Goal: Information Seeking & Learning: Learn about a topic

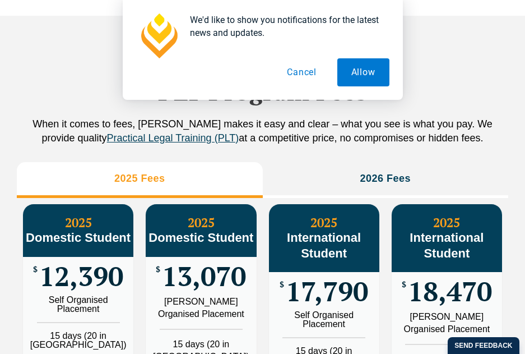
scroll to position [1213, 0]
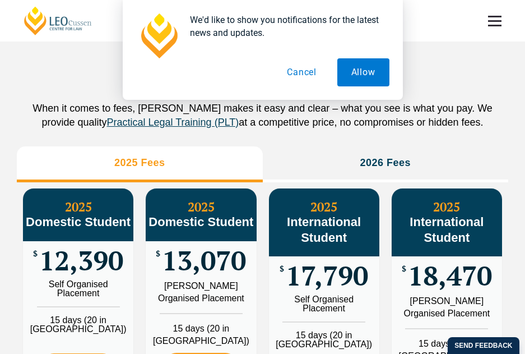
click at [308, 75] on button "Cancel" at bounding box center [302, 72] width 58 height 28
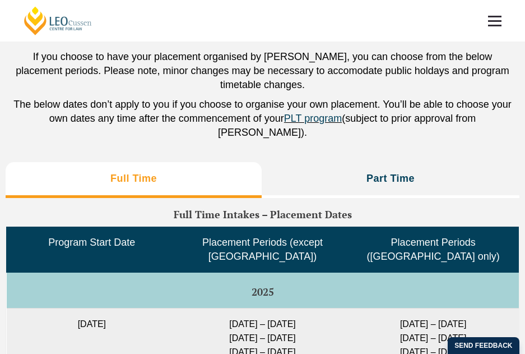
scroll to position [2783, 0]
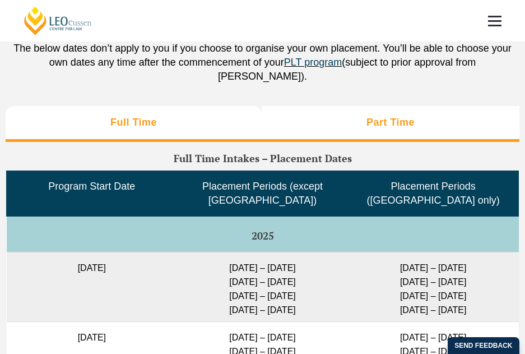
click at [373, 106] on li "Part Time" at bounding box center [391, 124] width 258 height 36
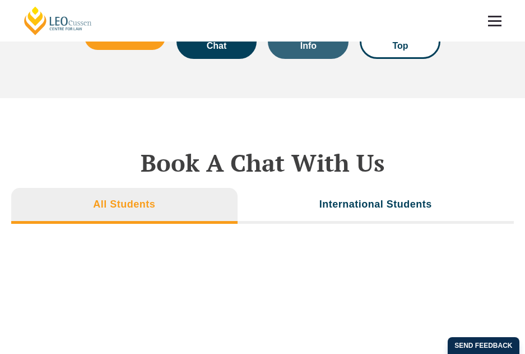
scroll to position [3569, 0]
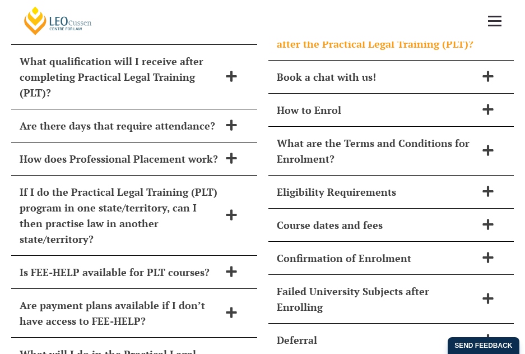
scroll to position [4935, 0]
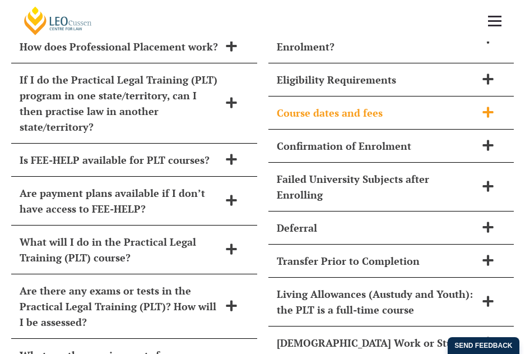
click at [441, 105] on span "Course dates and fees" at bounding box center [377, 113] width 200 height 16
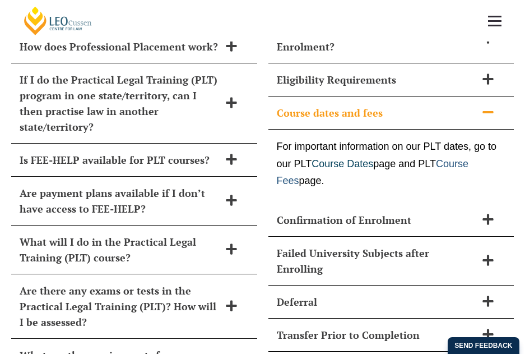
click at [283, 158] on link "Course Fees" at bounding box center [373, 172] width 192 height 29
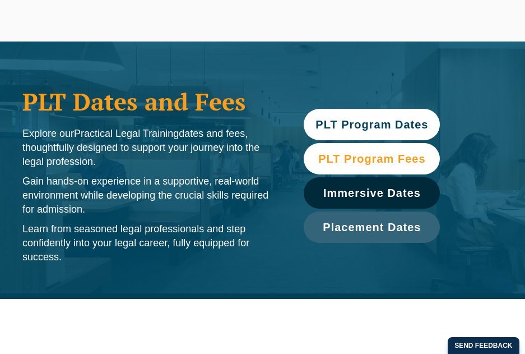
click at [399, 163] on span "PLT Program Fees" at bounding box center [372, 158] width 107 height 11
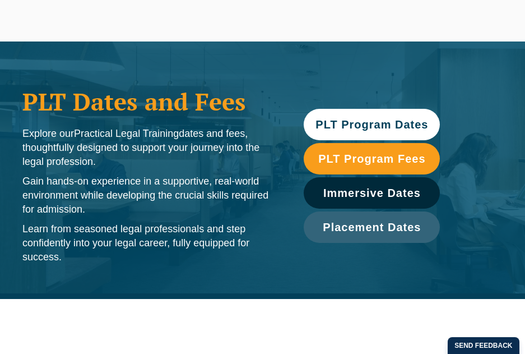
scroll to position [1213, 0]
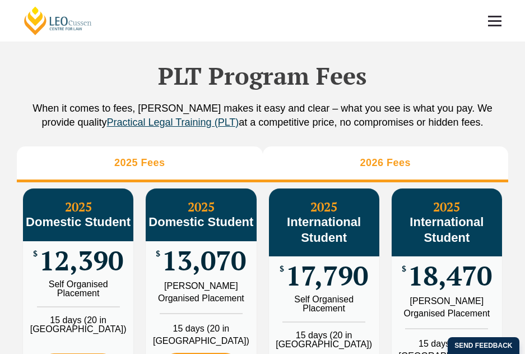
click at [361, 161] on h3 "2026 Fees" at bounding box center [385, 162] width 51 height 13
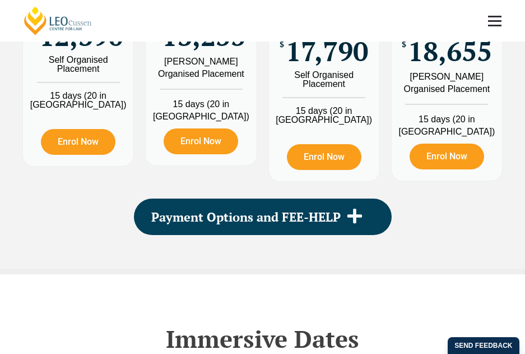
scroll to position [1493, 0]
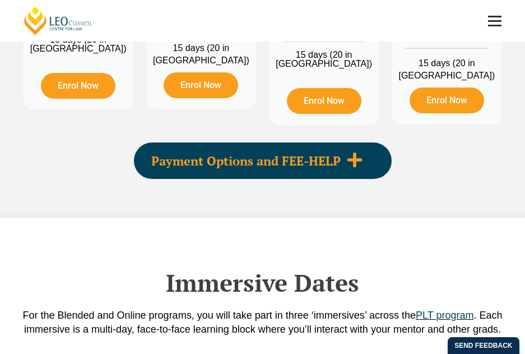
click at [360, 142] on div "Payment Options and FEE-HELP" at bounding box center [263, 160] width 258 height 36
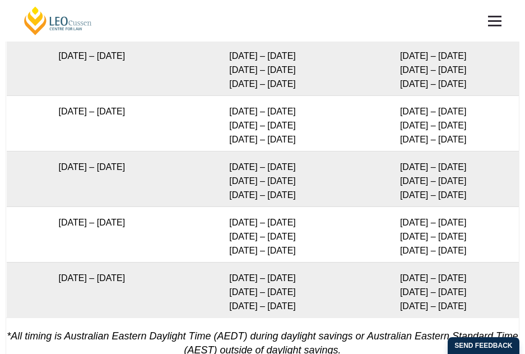
scroll to position [2839, 0]
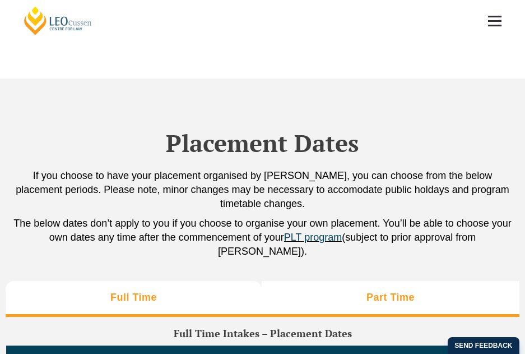
click at [408, 281] on li "Part Time" at bounding box center [391, 299] width 258 height 36
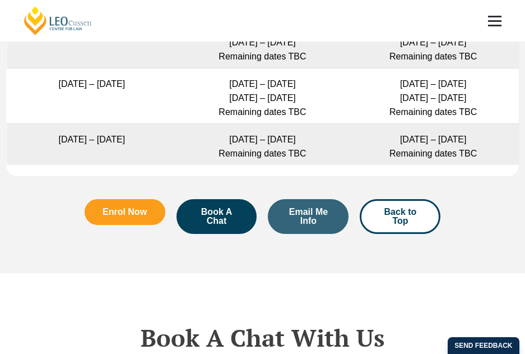
scroll to position [3681, 0]
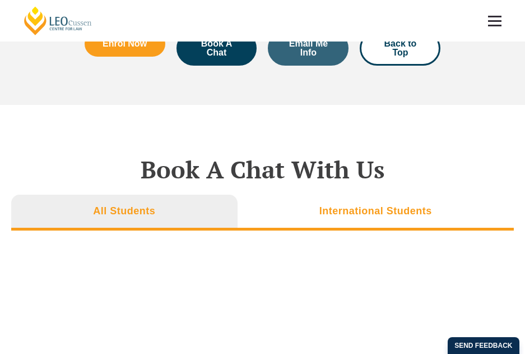
click at [357, 205] on h3 "International Students" at bounding box center [376, 211] width 113 height 13
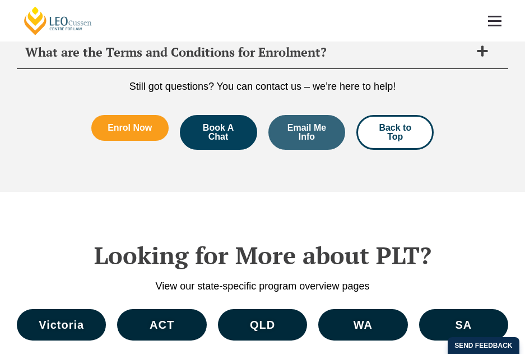
scroll to position [5083, 0]
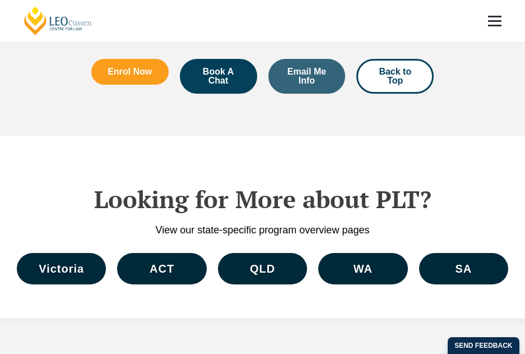
click at [488, 26] on span at bounding box center [494, 26] width 13 height 2
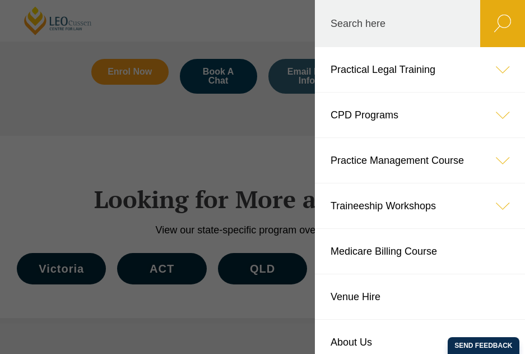
click at [503, 69] on icon at bounding box center [503, 69] width 45 height 45
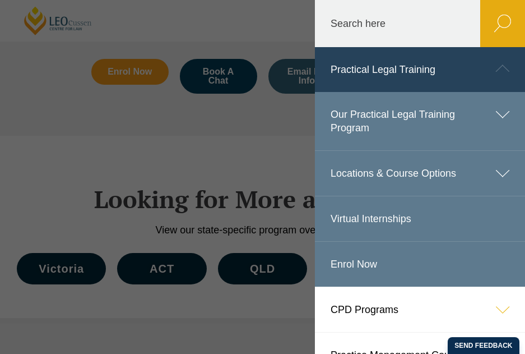
click at [490, 174] on icon at bounding box center [503, 173] width 45 height 45
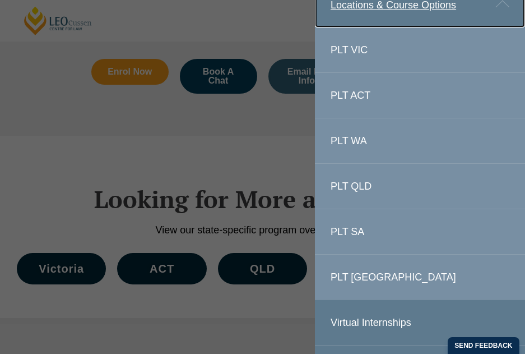
scroll to position [224, 0]
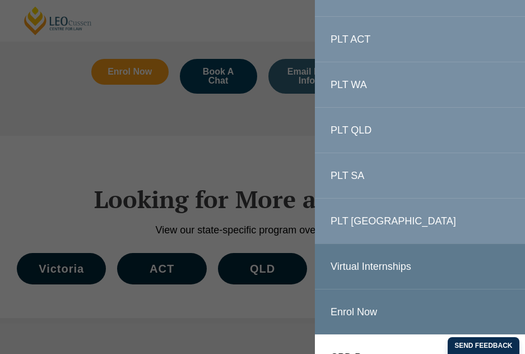
click at [352, 220] on link "PLT [GEOGRAPHIC_DATA]" at bounding box center [420, 221] width 210 height 45
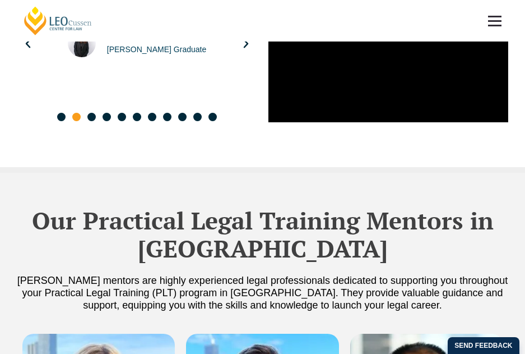
scroll to position [2916, 0]
